Goal: Entertainment & Leisure: Consume media (video, audio)

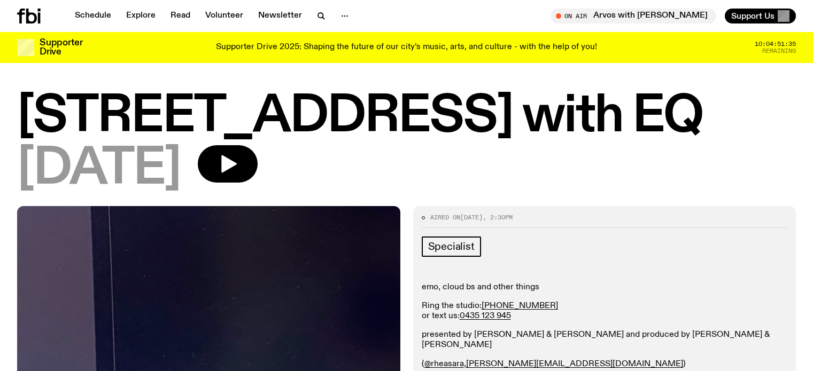
scroll to position [425, 0]
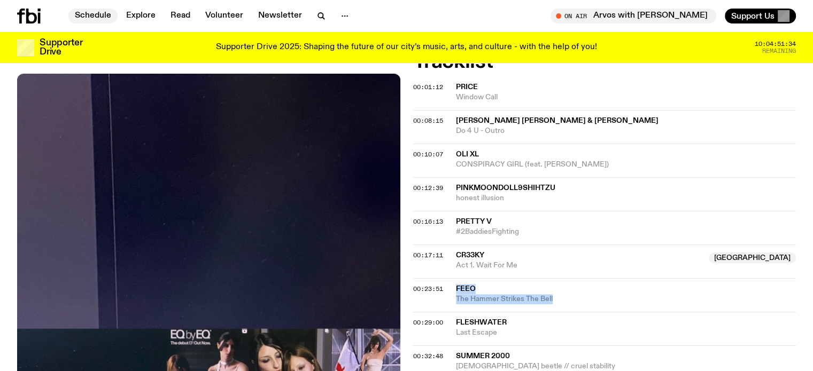
click at [102, 14] on link "Schedule" at bounding box center [92, 16] width 49 height 15
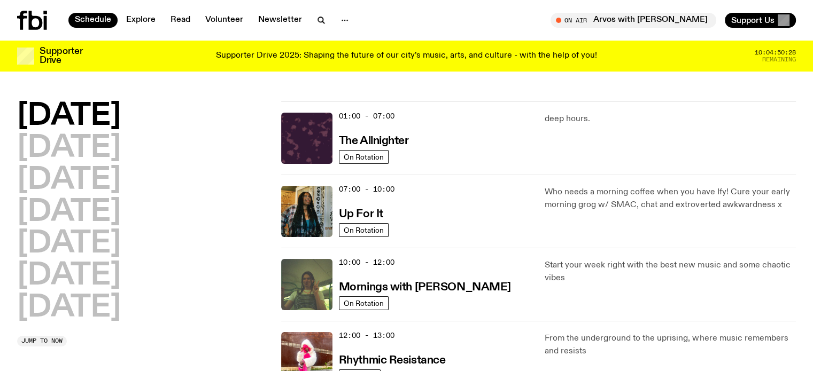
click at [568, 139] on div "deep hours." at bounding box center [670, 138] width 251 height 51
click at [36, 277] on h2 "Saturday" at bounding box center [69, 276] width 104 height 30
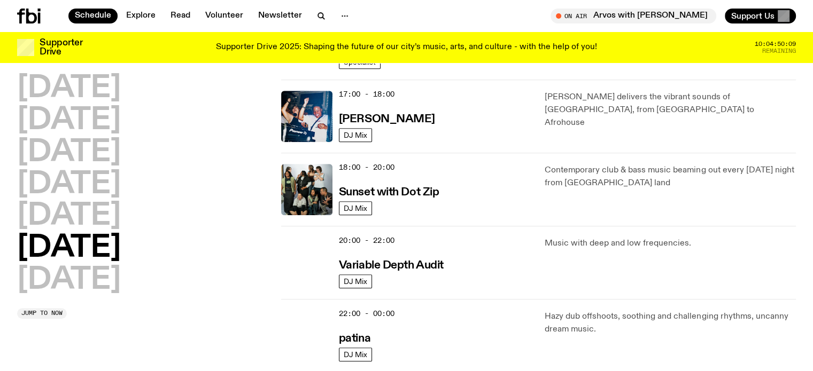
scroll to position [618, 0]
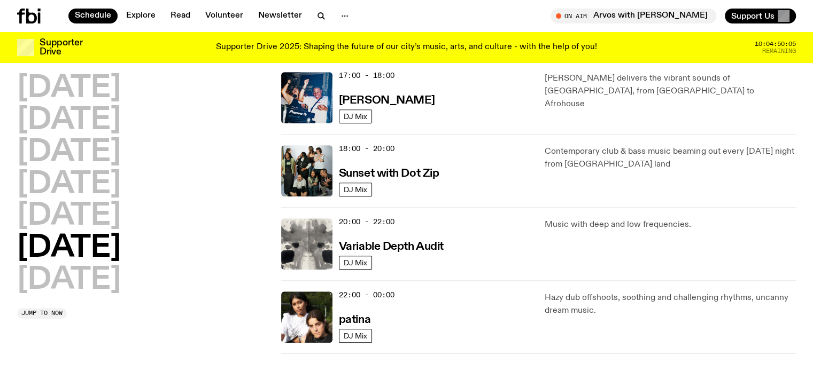
drag, startPoint x: 375, startPoint y: 173, endPoint x: 259, endPoint y: 162, distance: 116.5
click at [259, 162] on div "Monday Tuesday Wednesday Thursday Friday Saturday Sunday" at bounding box center [142, 185] width 251 height 222
click at [73, 211] on h2 "Friday" at bounding box center [69, 217] width 104 height 30
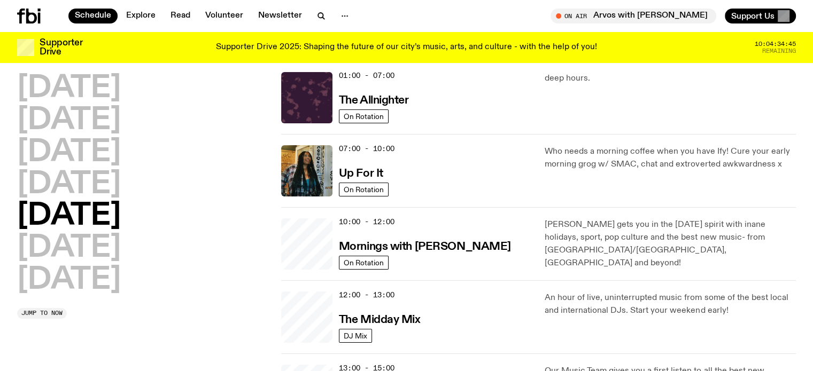
scroll to position [30, 0]
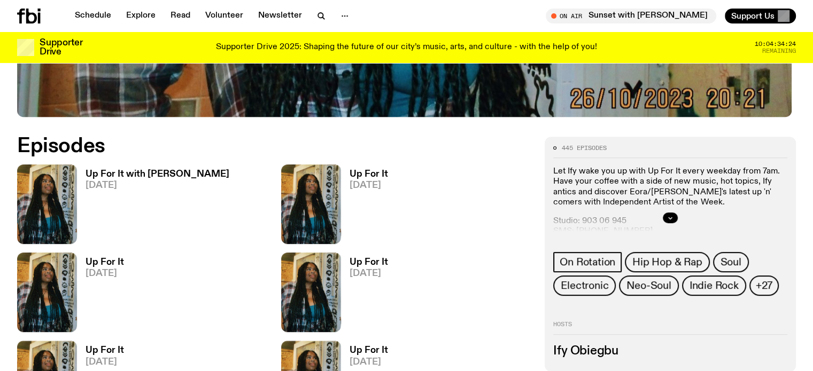
scroll to position [473, 0]
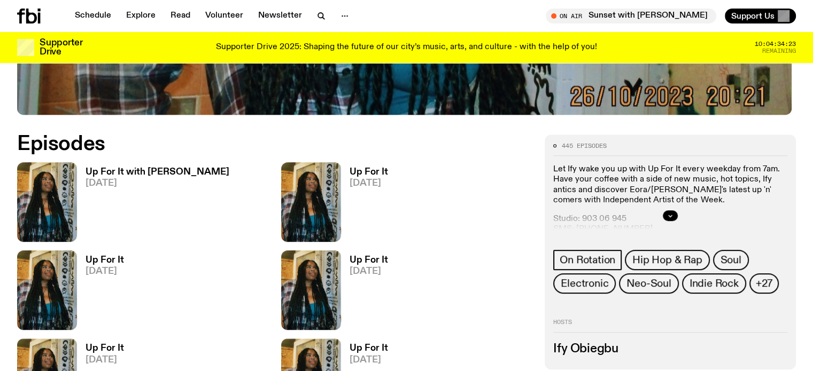
click at [114, 174] on h3 "Up For It with [PERSON_NAME]" at bounding box center [158, 172] width 144 height 9
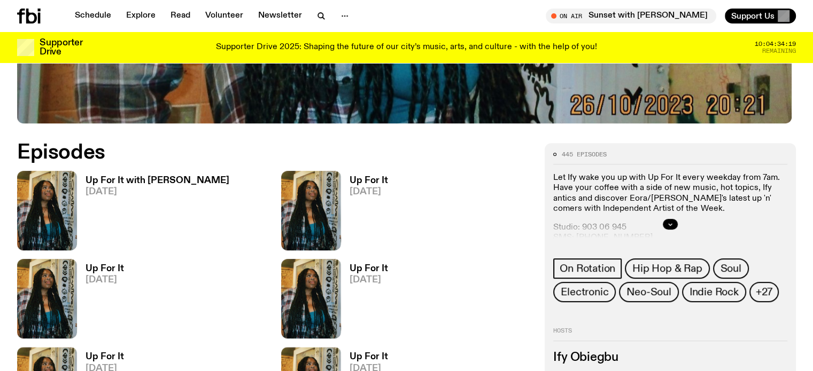
scroll to position [464, 0]
click at [350, 183] on h3 "Up For It" at bounding box center [369, 180] width 38 height 9
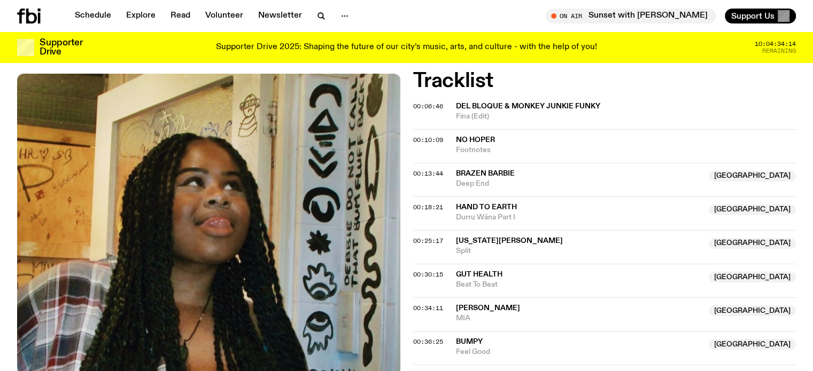
scroll to position [424, 0]
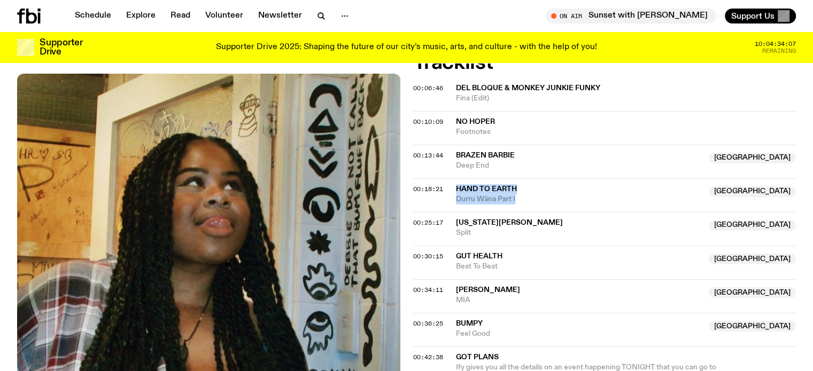
drag, startPoint x: 456, startPoint y: 185, endPoint x: 522, endPoint y: 200, distance: 66.9
click at [522, 200] on div "Hand to Earth Australia Durru Wäna Part I" at bounding box center [579, 194] width 247 height 20
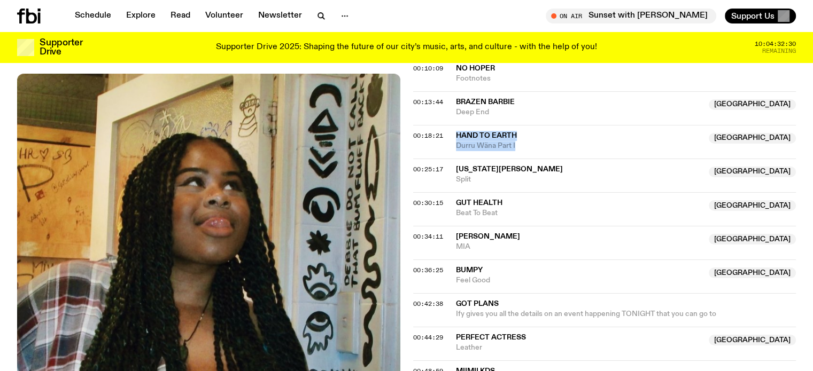
scroll to position [481, 0]
